Goal: Task Accomplishment & Management: Use online tool/utility

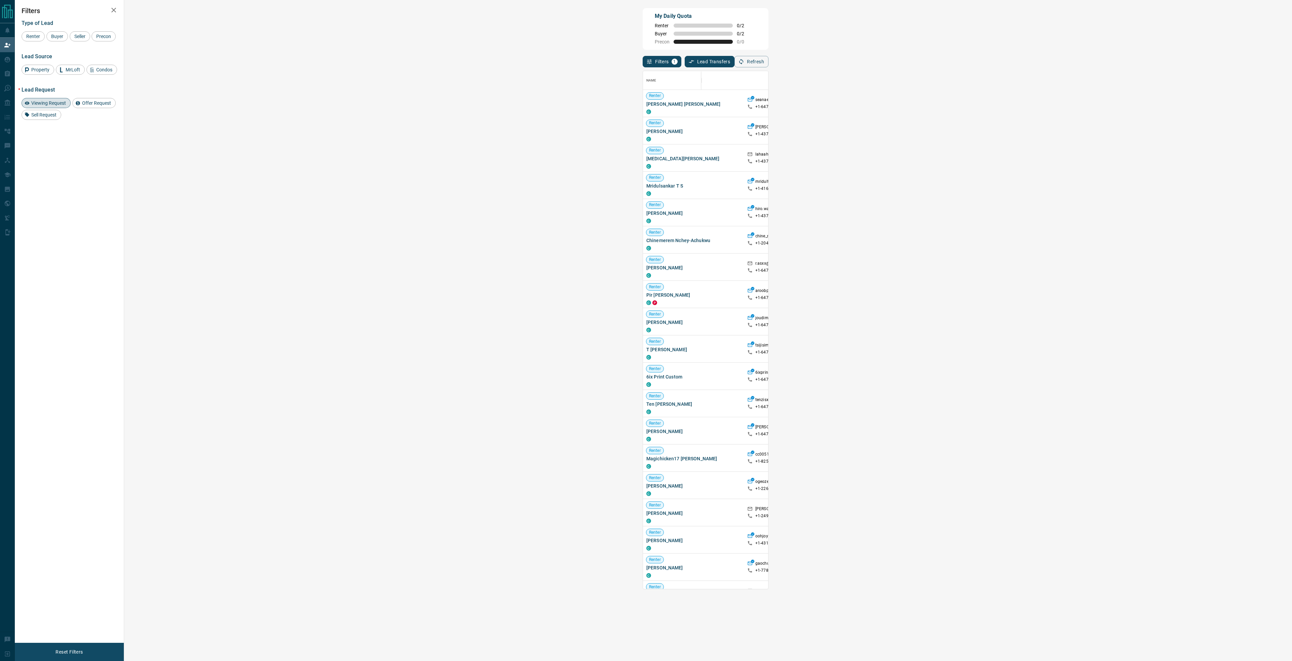
scroll to position [513, 1149]
click at [62, 36] on span "Buyer" at bounding box center [57, 36] width 17 height 5
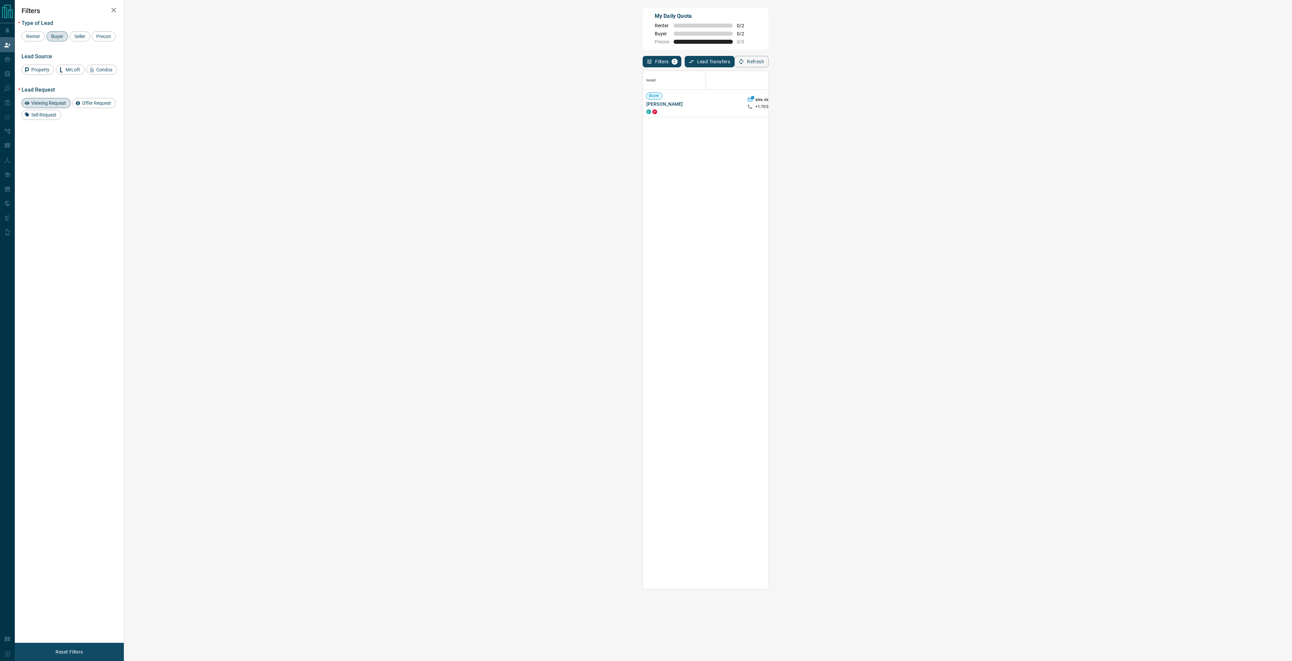
click at [56, 107] on div "Viewing Request" at bounding box center [46, 103] width 49 height 10
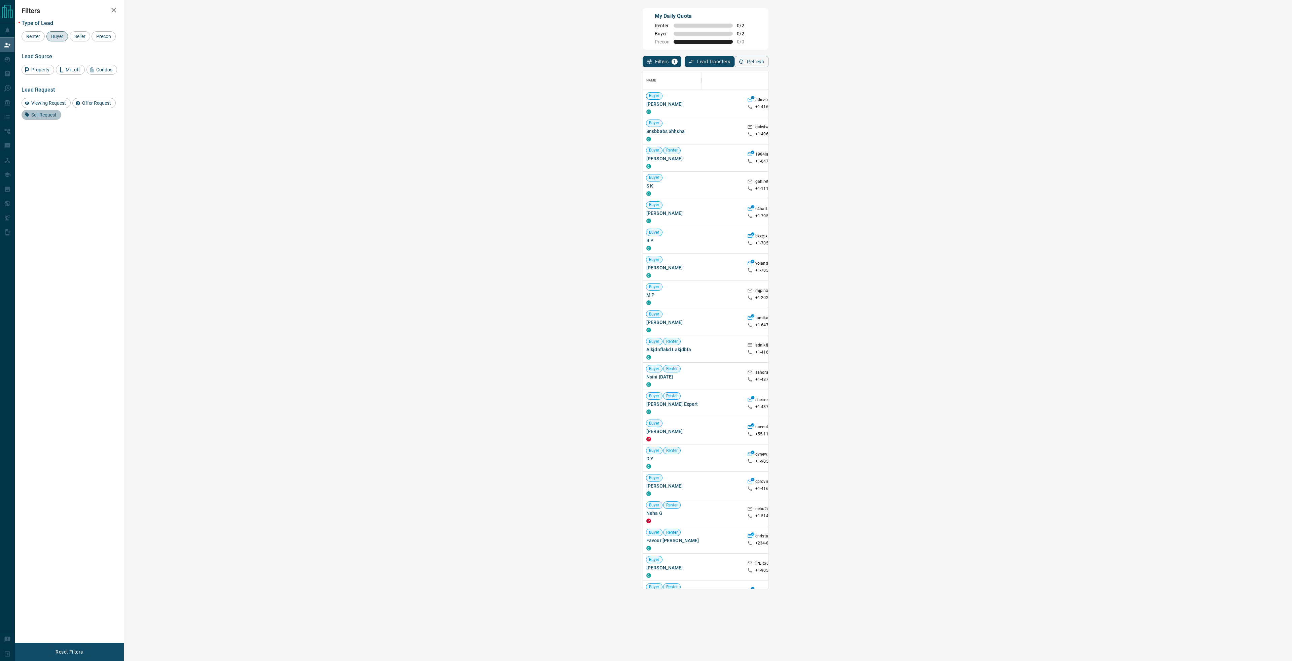
click at [55, 114] on span "Sell Request" at bounding box center [44, 114] width 30 height 5
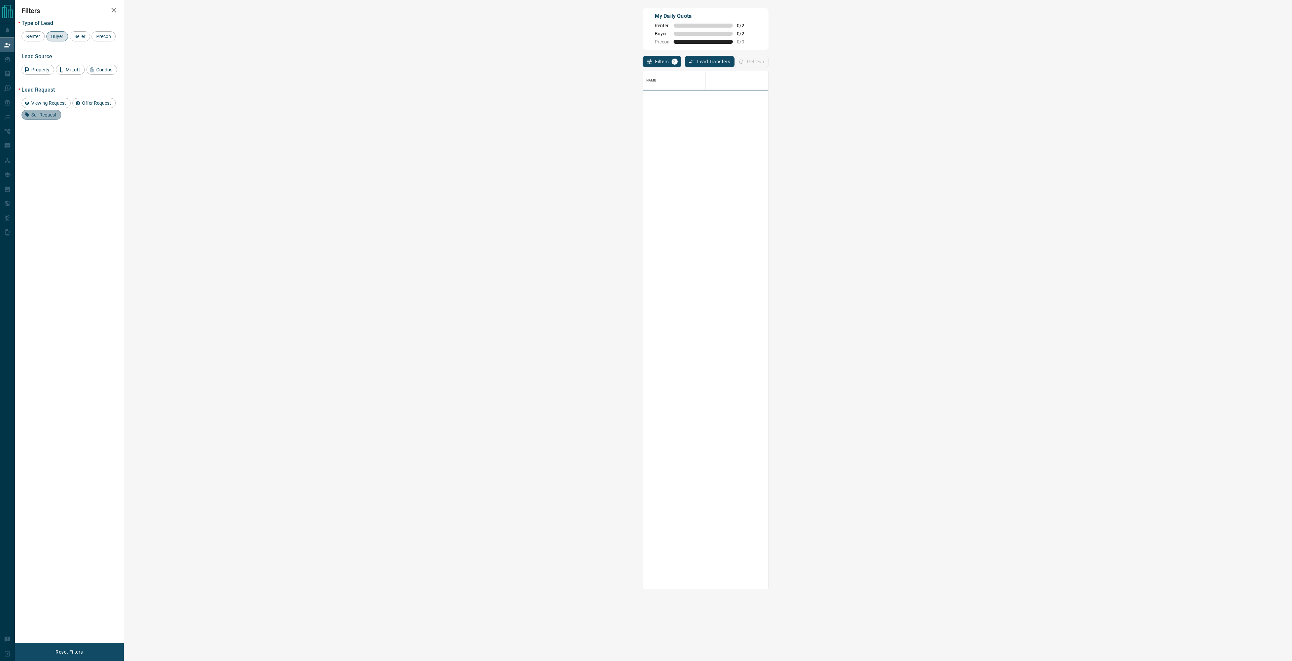
click at [51, 113] on span "Sell Request" at bounding box center [44, 114] width 30 height 5
drag, startPoint x: 54, startPoint y: 104, endPoint x: 57, endPoint y: 89, distance: 16.0
click at [54, 102] on span "Viewing Request" at bounding box center [48, 102] width 39 height 5
click at [59, 34] on span "Buyer" at bounding box center [57, 36] width 17 height 5
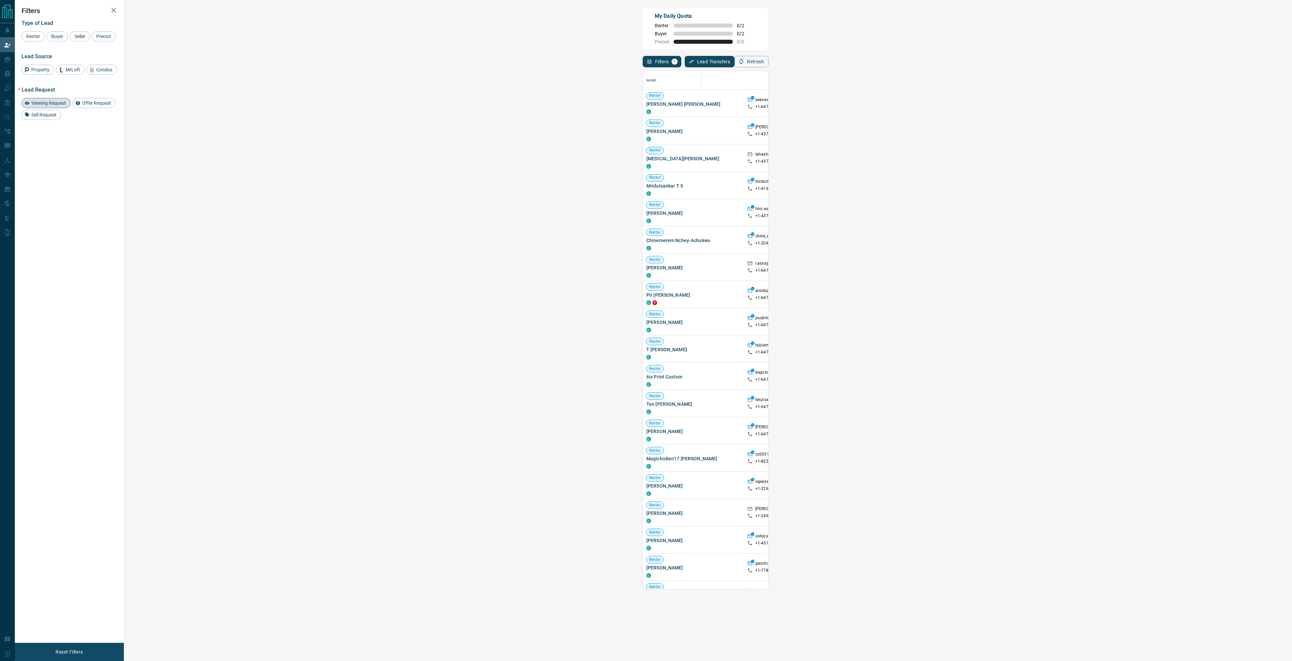
click at [1041, 103] on span "Viewing Request ( 1 )" at bounding box center [1059, 103] width 37 height 5
click at [1034, 108] on div "Viewing Request ( 1 )" at bounding box center [1133, 103] width 199 height 27
click at [1041, 103] on span "Viewing Request ( 1 )" at bounding box center [1059, 103] width 37 height 5
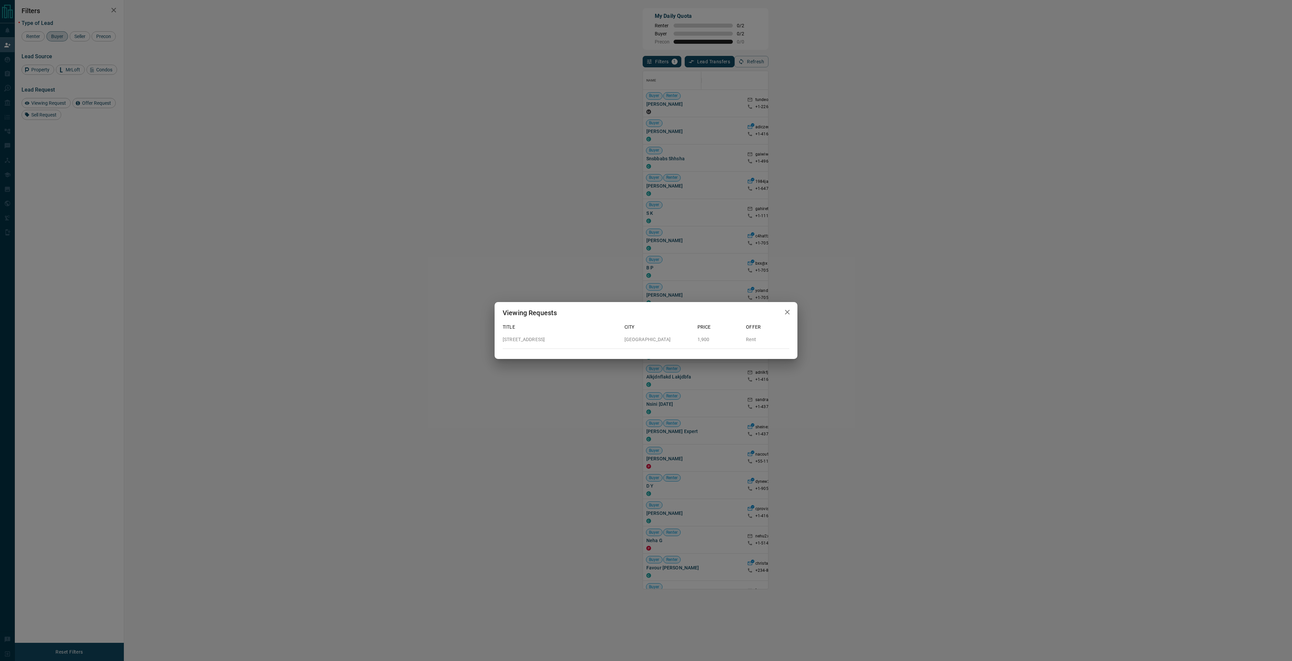
click at [593, 215] on div "Viewing Requests Title City Price Offer [STREET_ADDRESS][GEOGRAPHIC_DATA] Rent" at bounding box center [646, 330] width 1292 height 661
